Goal: Find specific page/section

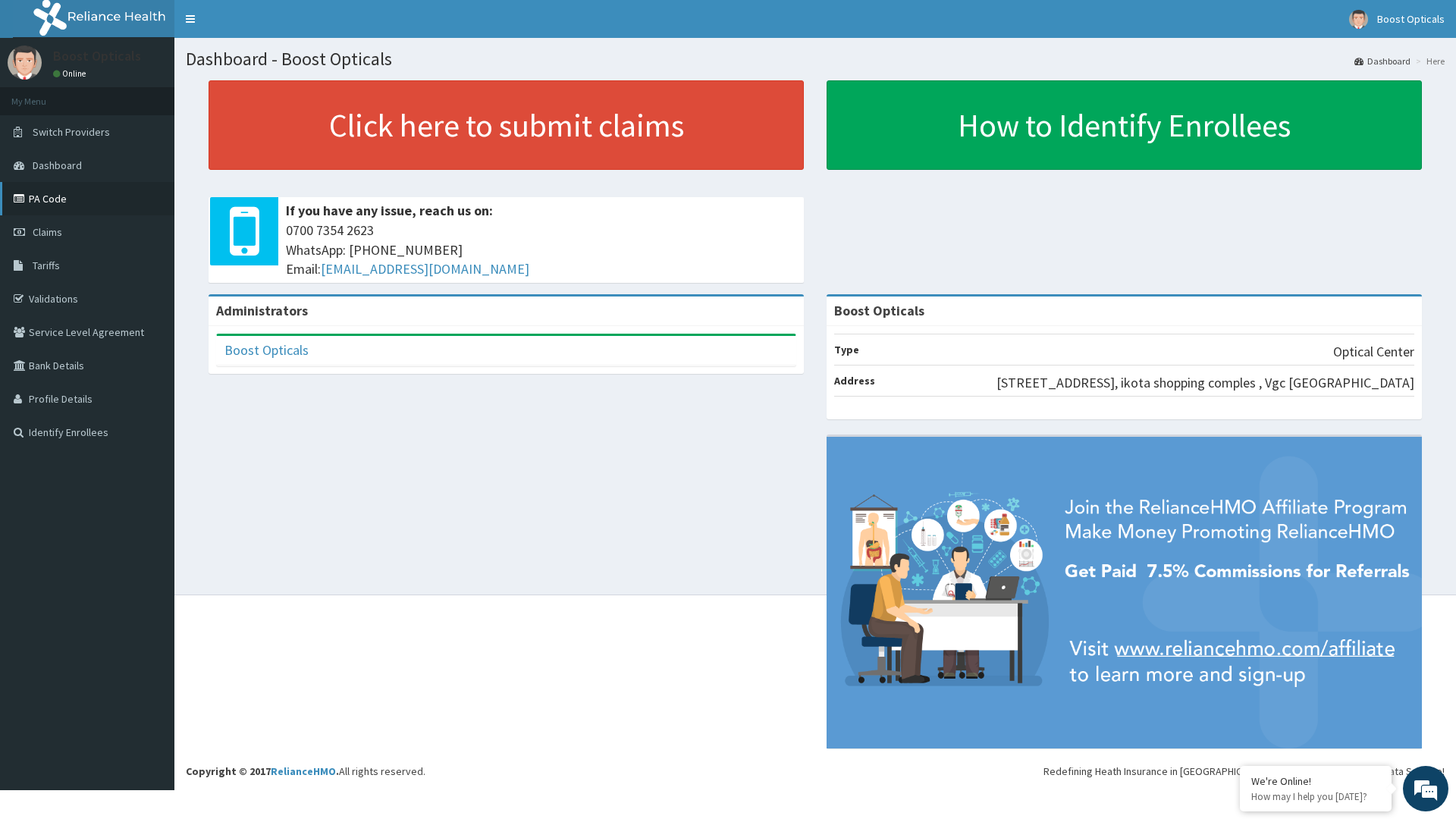
click at [44, 195] on link "PA Code" at bounding box center [87, 199] width 174 height 33
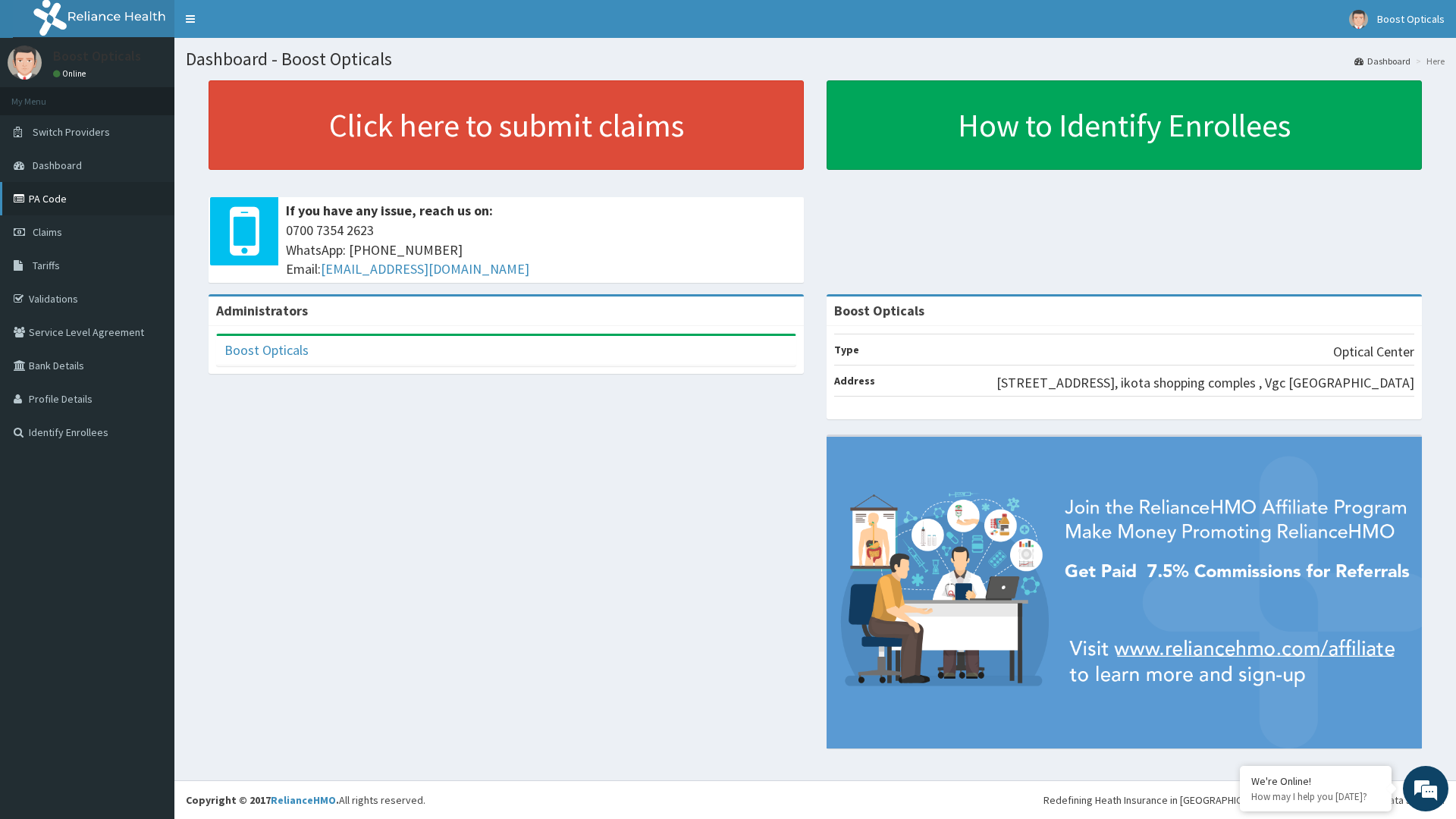
click at [45, 191] on link "PA Code" at bounding box center [87, 199] width 174 height 33
